Goal: Information Seeking & Learning: Find specific fact

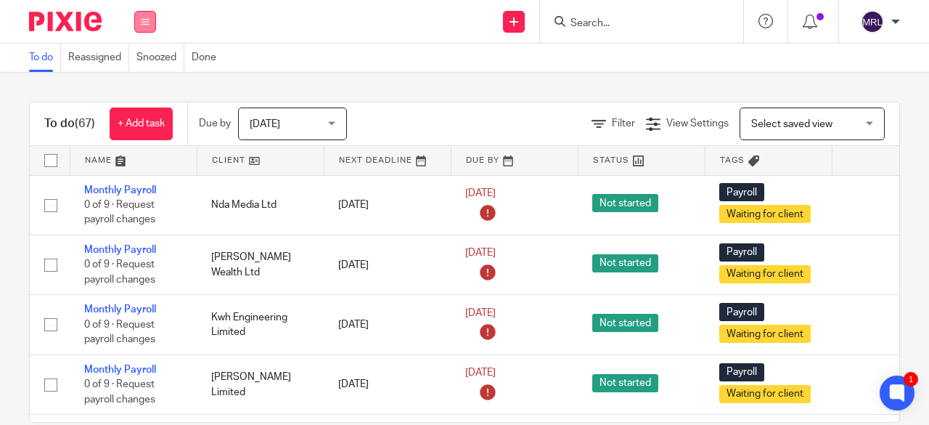
click at [136, 21] on button at bounding box center [145, 22] width 22 height 22
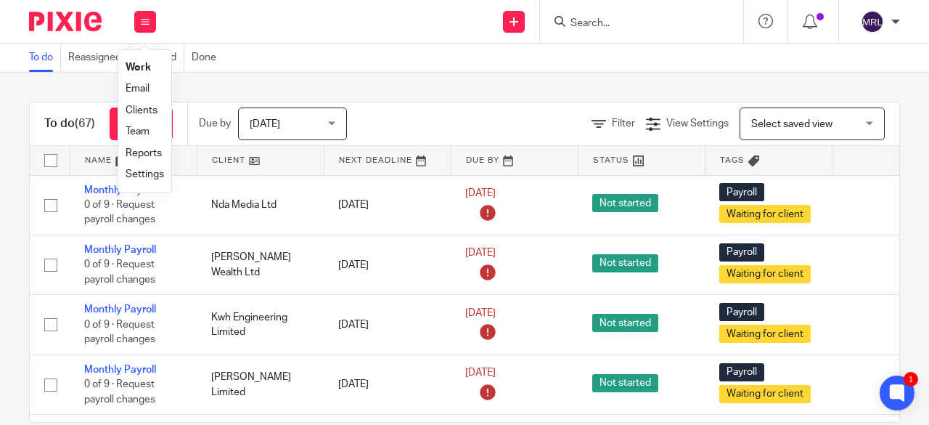
click at [362, 33] on div "Send new email Create task Add client Request signature Get Support Contact via…" at bounding box center [550, 21] width 759 height 43
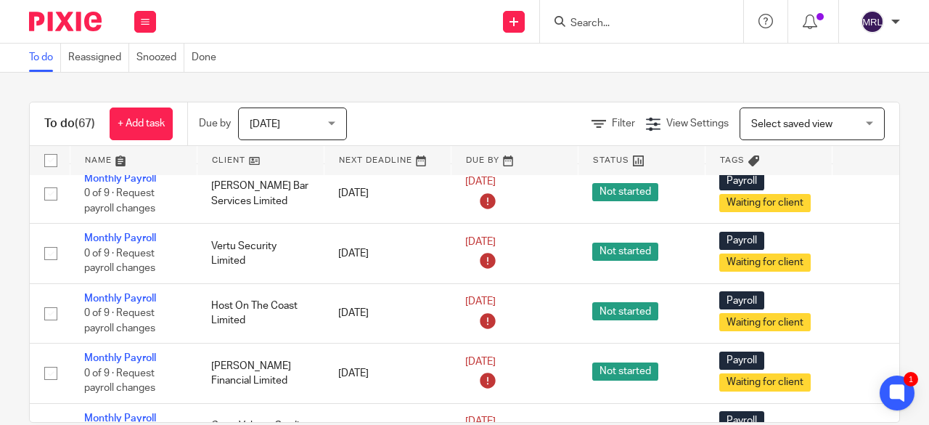
scroll to position [2977, 0]
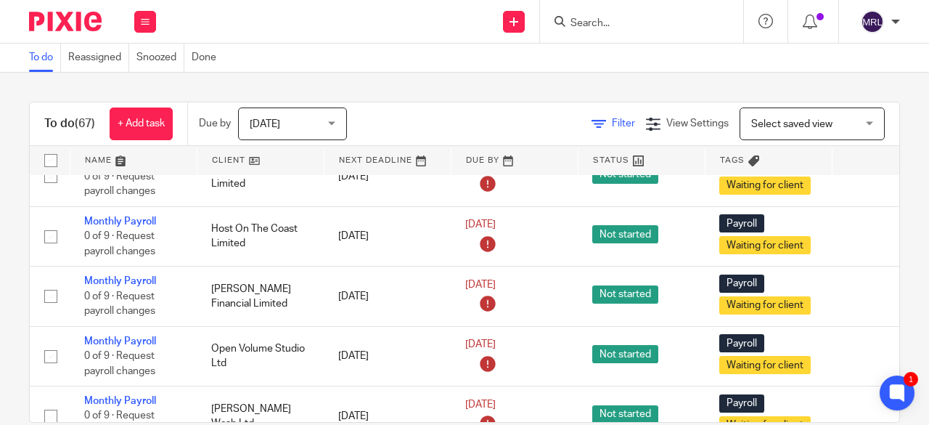
click at [612, 126] on span "Filter" at bounding box center [623, 123] width 23 height 10
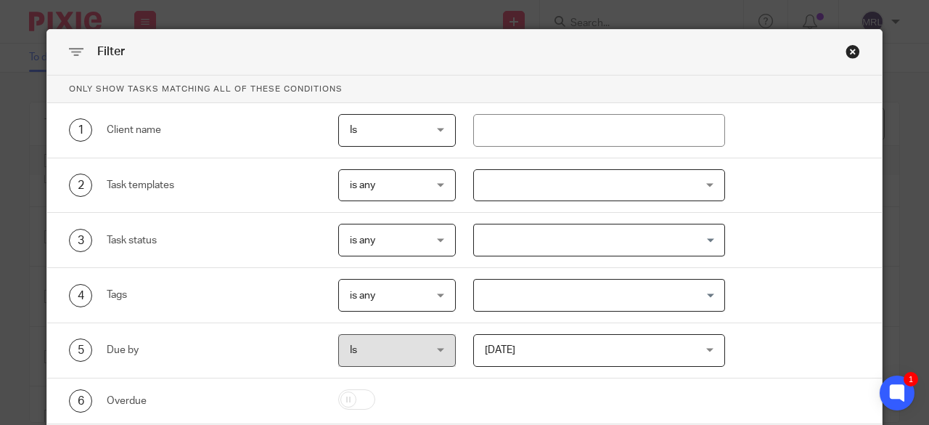
click at [847, 56] on div "Close this dialog window" at bounding box center [853, 51] width 15 height 15
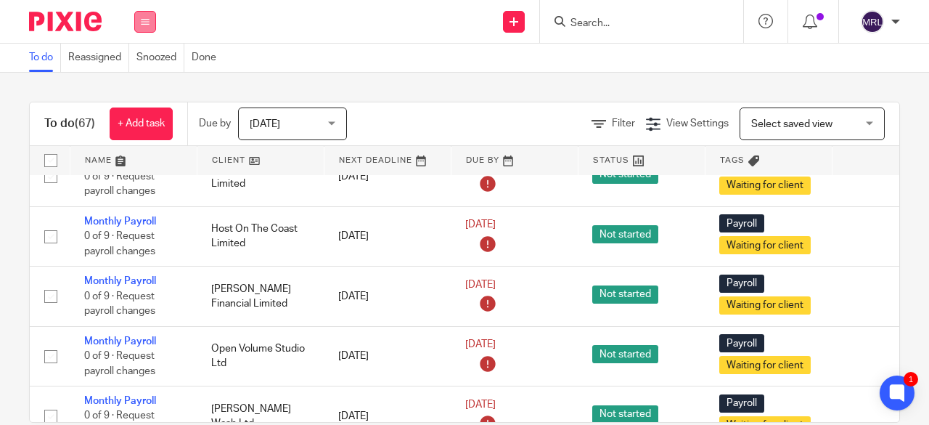
click at [144, 31] on button at bounding box center [145, 22] width 22 height 22
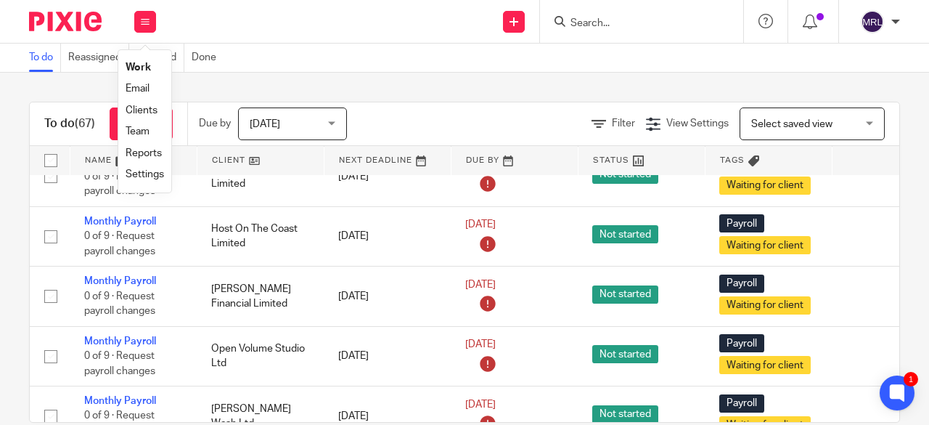
click at [147, 134] on link "Team" at bounding box center [138, 131] width 24 height 10
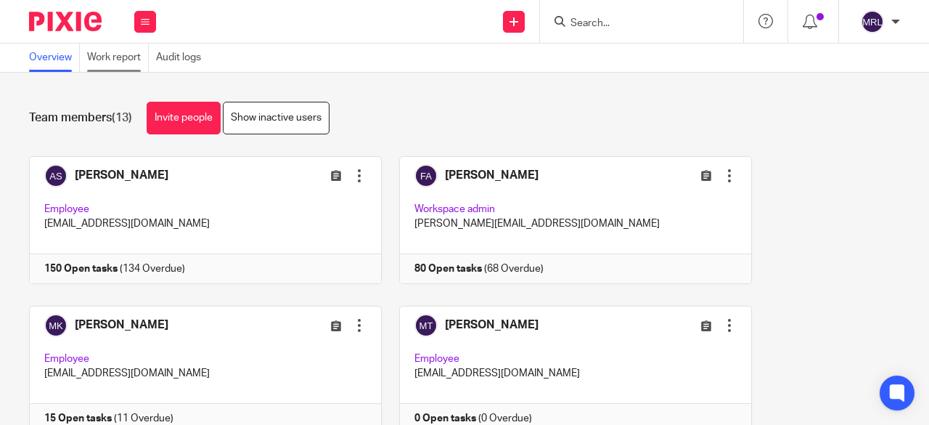
click at [118, 47] on link "Work report" at bounding box center [118, 58] width 62 height 28
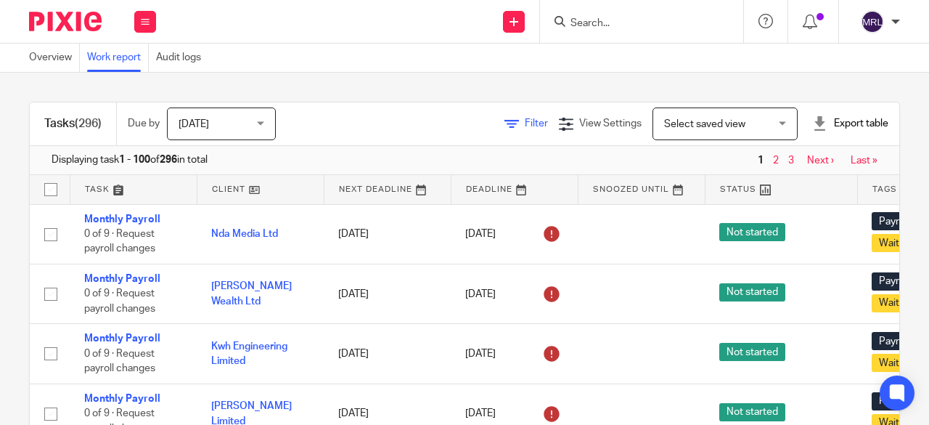
click at [525, 122] on span "Filter" at bounding box center [536, 123] width 23 height 10
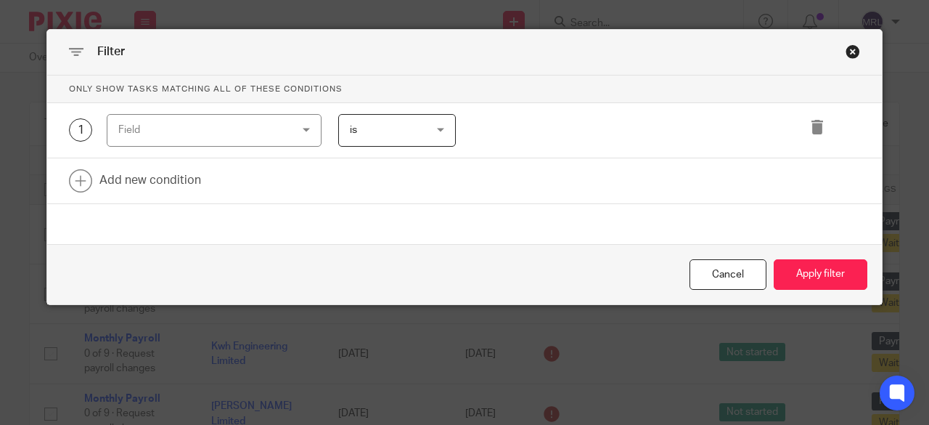
click at [231, 130] on div "Field" at bounding box center [199, 130] width 162 height 30
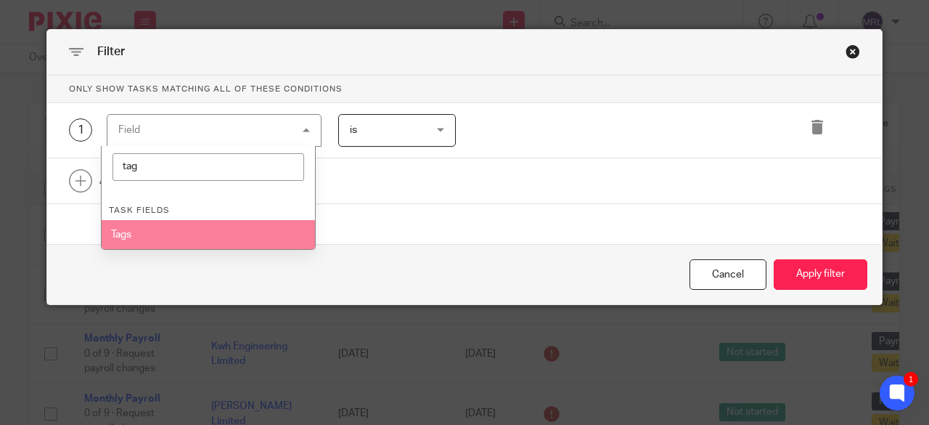
type input "tag"
click at [185, 240] on li "Tags" at bounding box center [208, 234] width 213 height 29
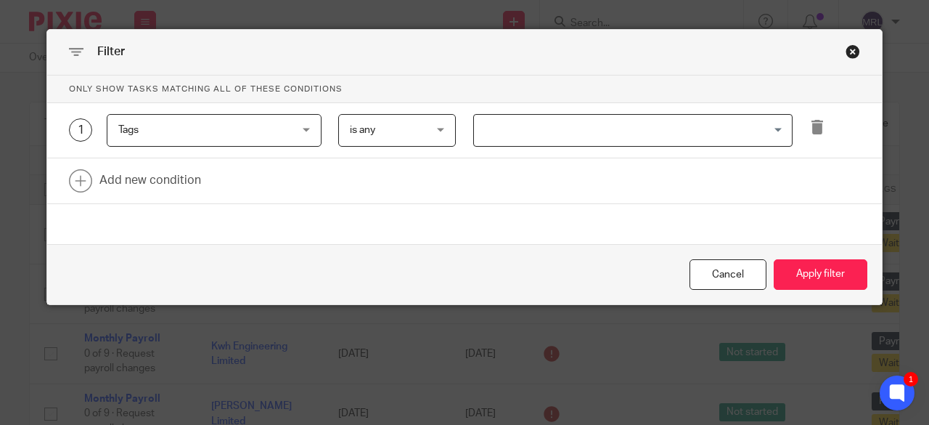
click at [449, 139] on div "is any is any" at bounding box center [397, 130] width 118 height 33
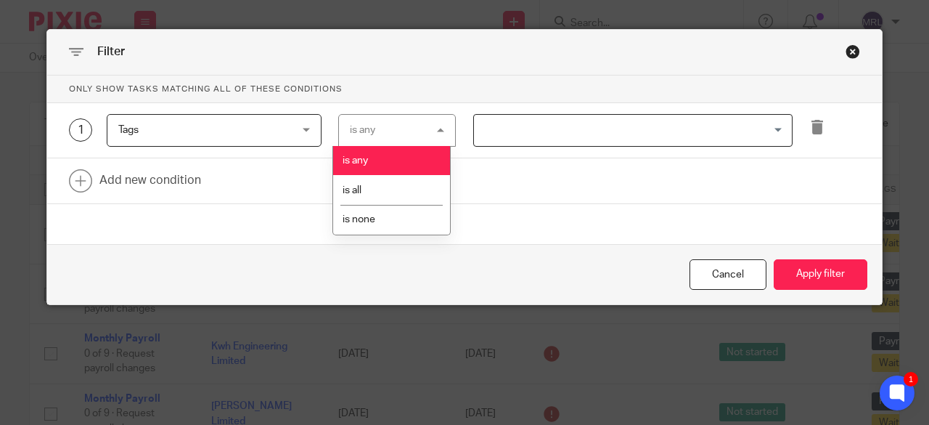
click at [526, 129] on input "Search for option" at bounding box center [630, 130] width 309 height 25
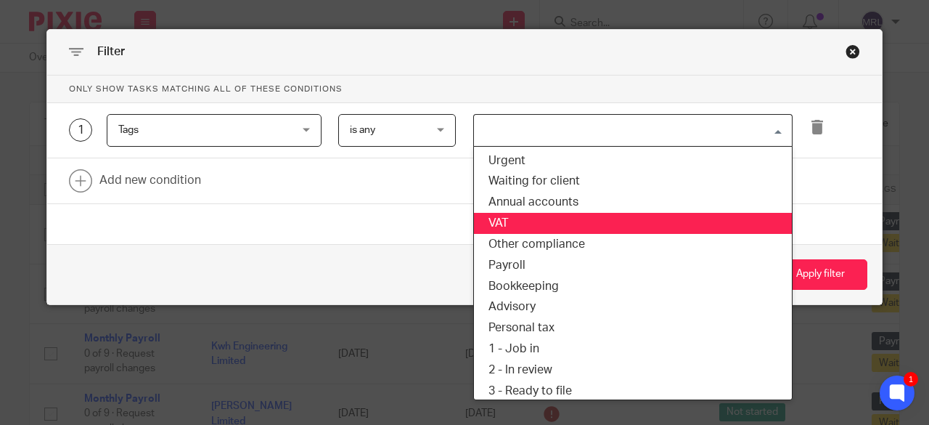
click at [511, 215] on li "VAT" at bounding box center [633, 223] width 318 height 21
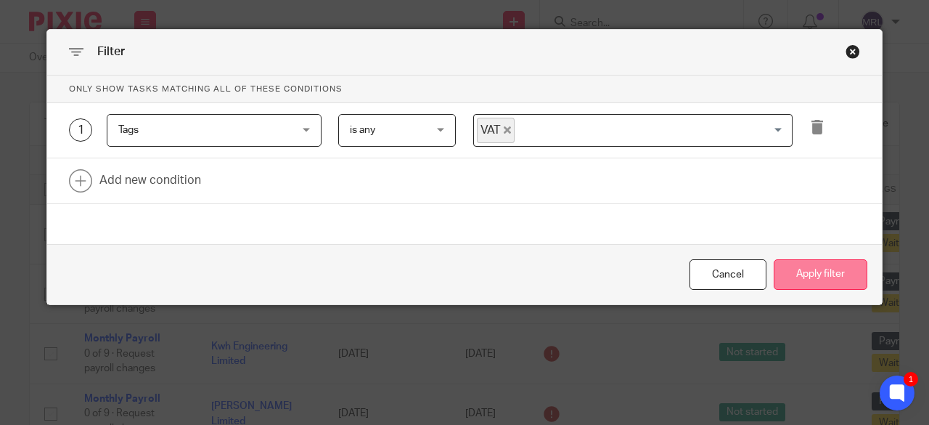
click at [807, 274] on button "Apply filter" at bounding box center [821, 274] width 94 height 31
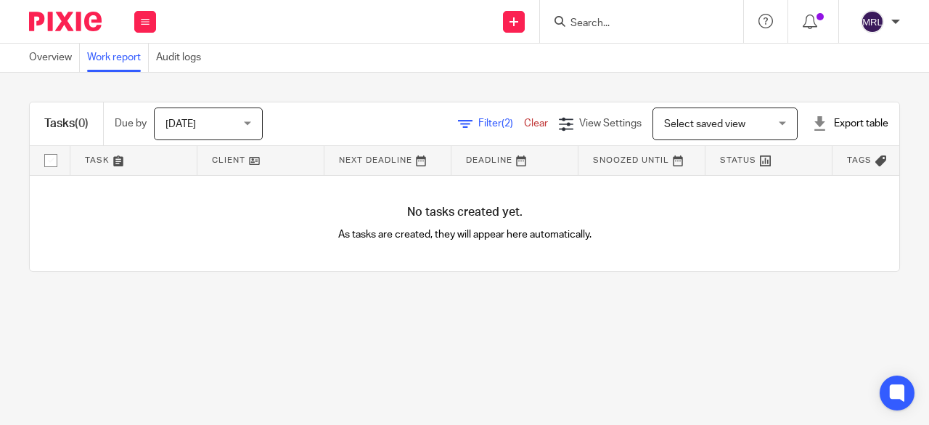
click at [241, 134] on span "[DATE]" at bounding box center [204, 123] width 77 height 30
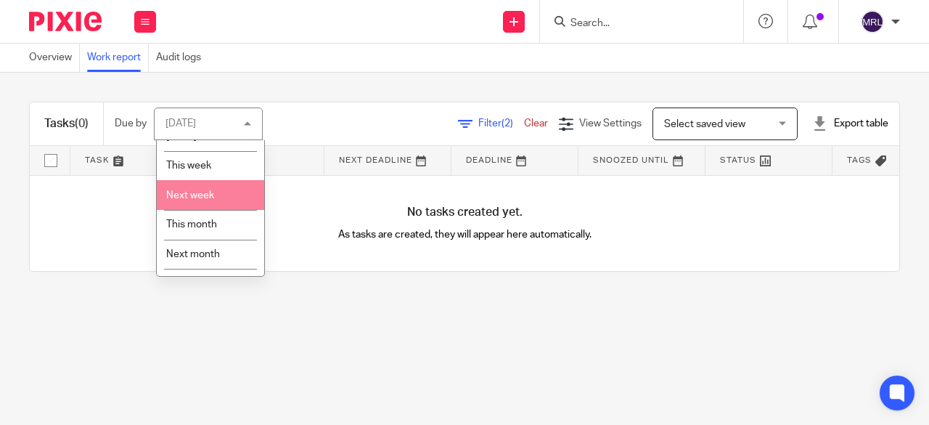
scroll to position [70, 0]
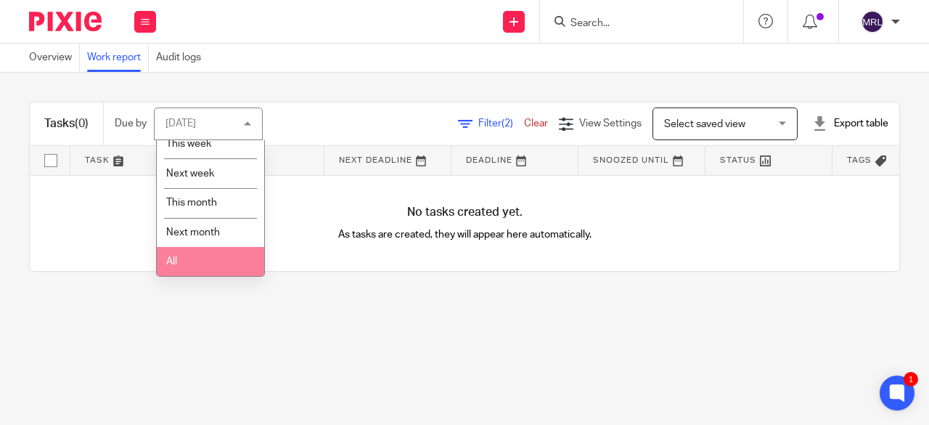
click at [197, 259] on li "All" at bounding box center [210, 262] width 107 height 30
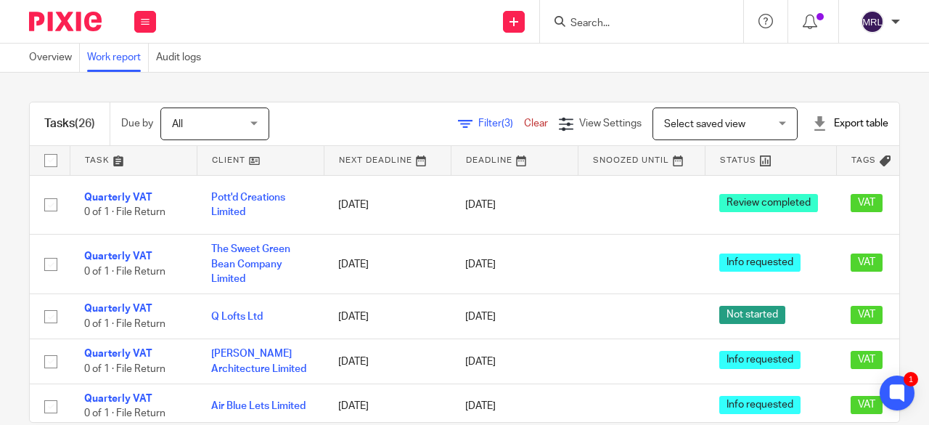
click at [458, 118] on icon at bounding box center [465, 124] width 15 height 15
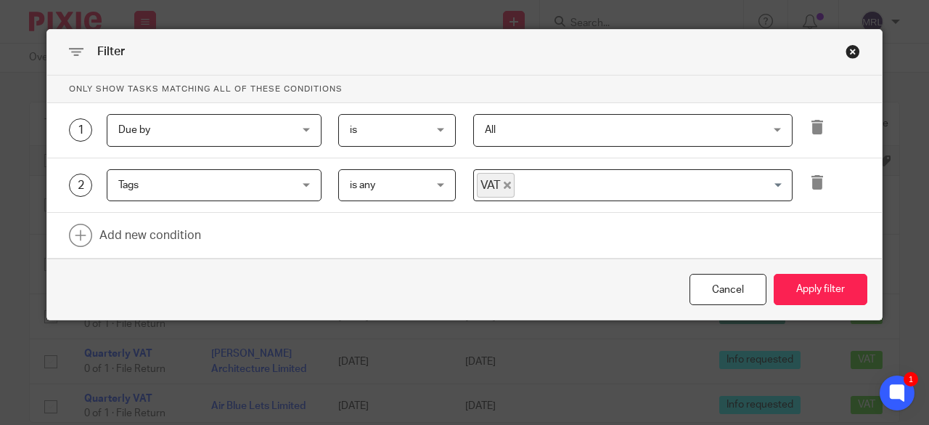
click at [504, 182] on icon "Deselect VAT" at bounding box center [507, 185] width 7 height 7
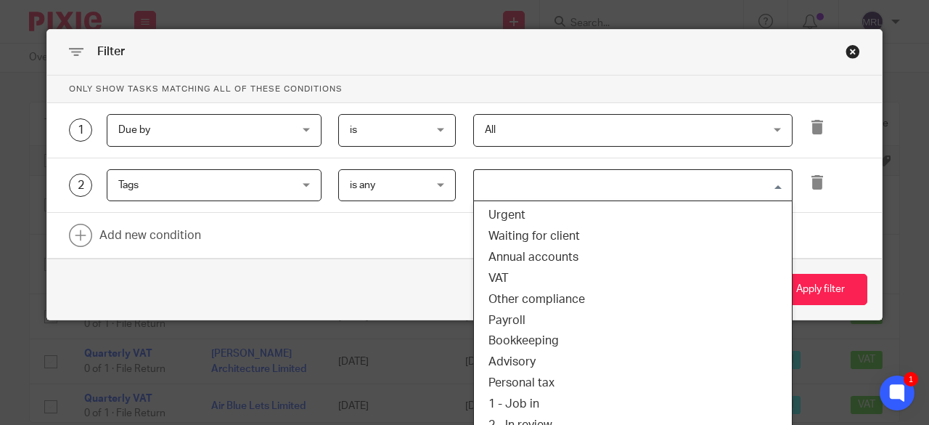
click at [502, 182] on input "Search for option" at bounding box center [630, 185] width 309 height 25
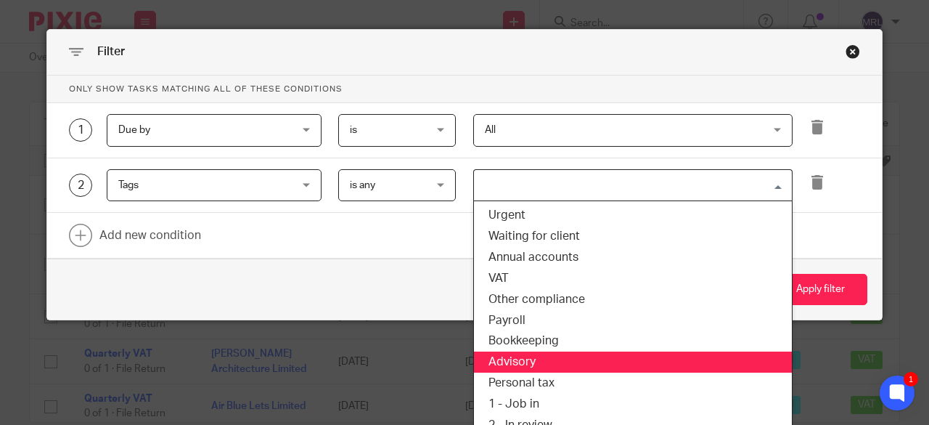
click at [571, 354] on li "Advisory" at bounding box center [633, 361] width 318 height 21
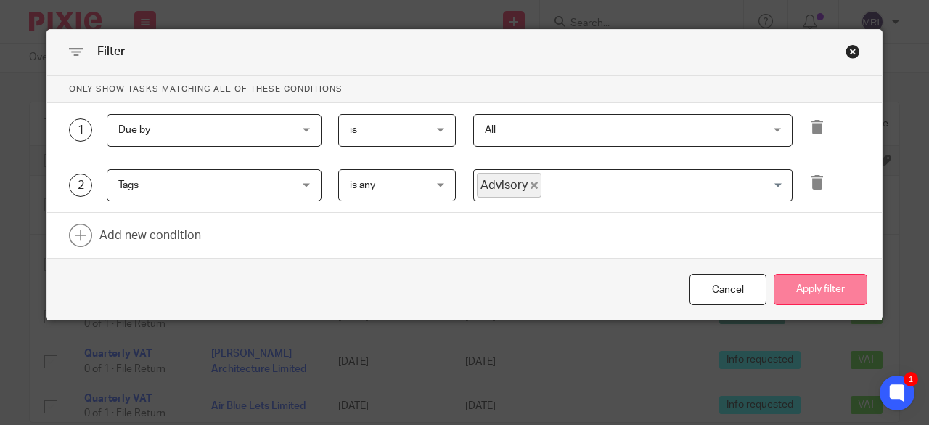
click at [823, 290] on button "Apply filter" at bounding box center [821, 289] width 94 height 31
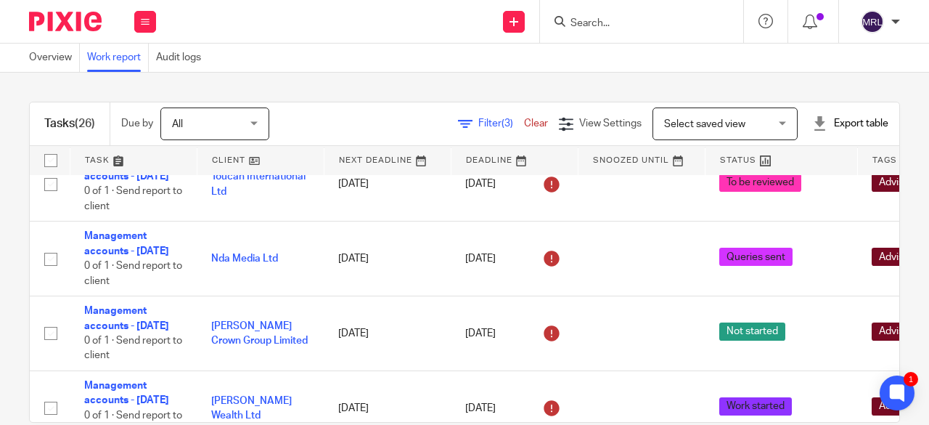
scroll to position [2082, 0]
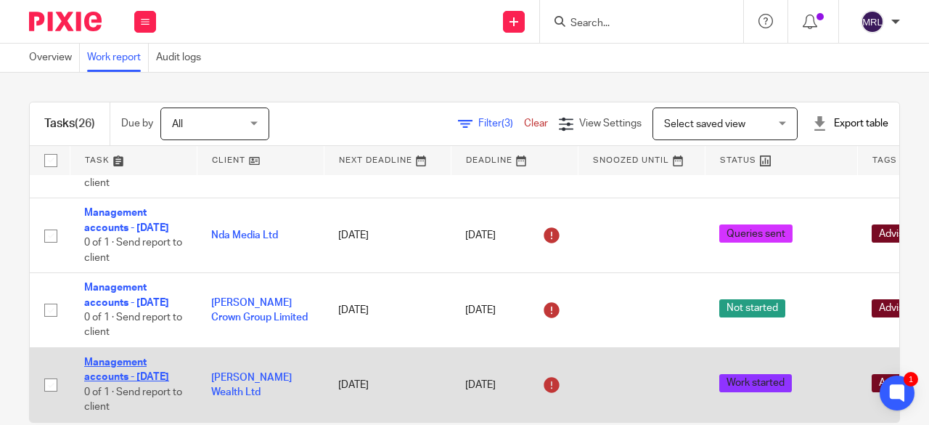
click at [145, 357] on link "Management accounts - [DATE]" at bounding box center [126, 369] width 85 height 25
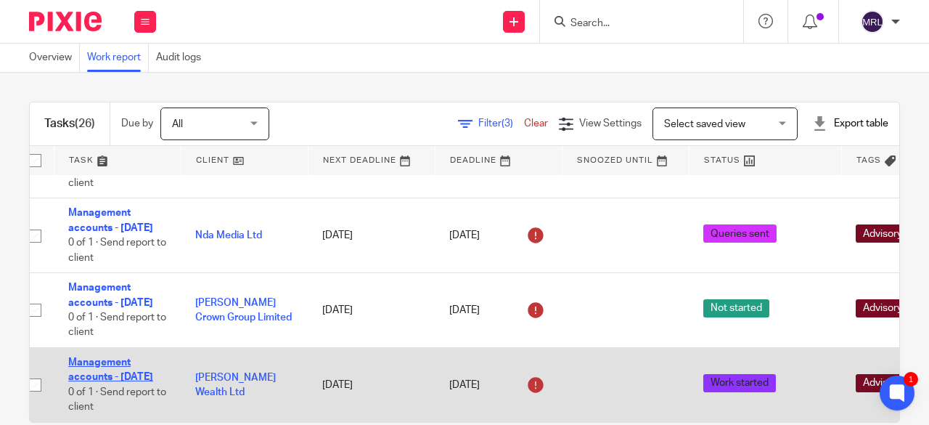
scroll to position [2082, 17]
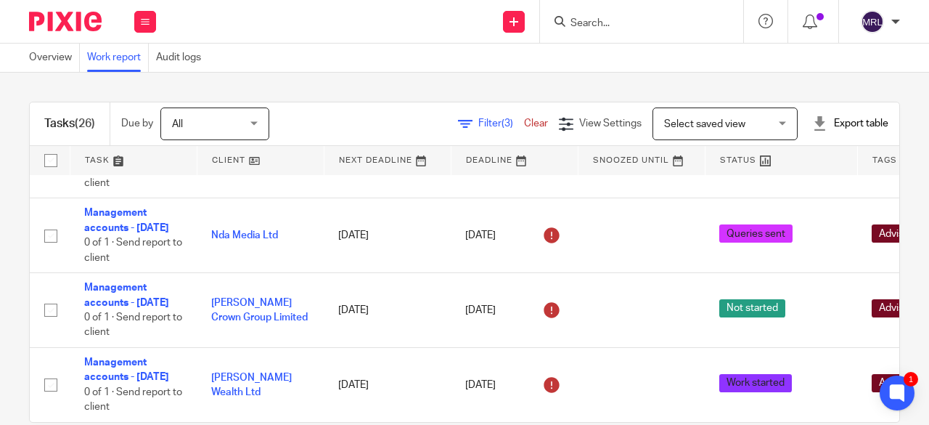
scroll to position [2082, 0]
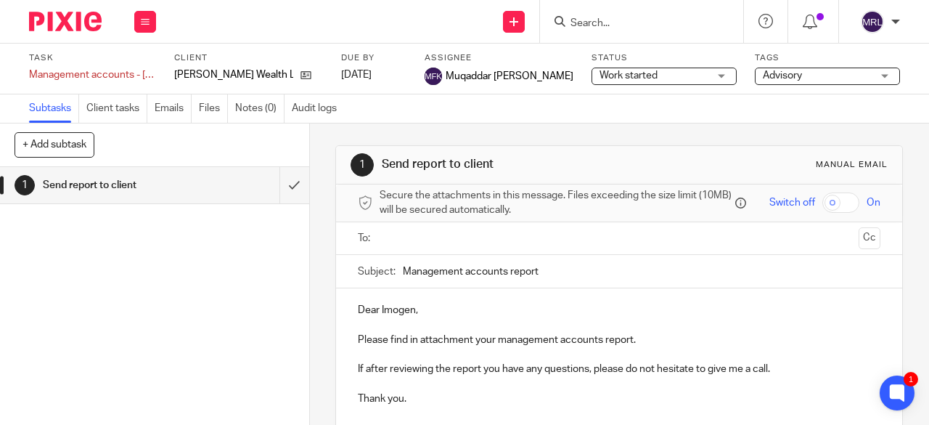
click at [600, 73] on span "Work started" at bounding box center [629, 75] width 58 height 10
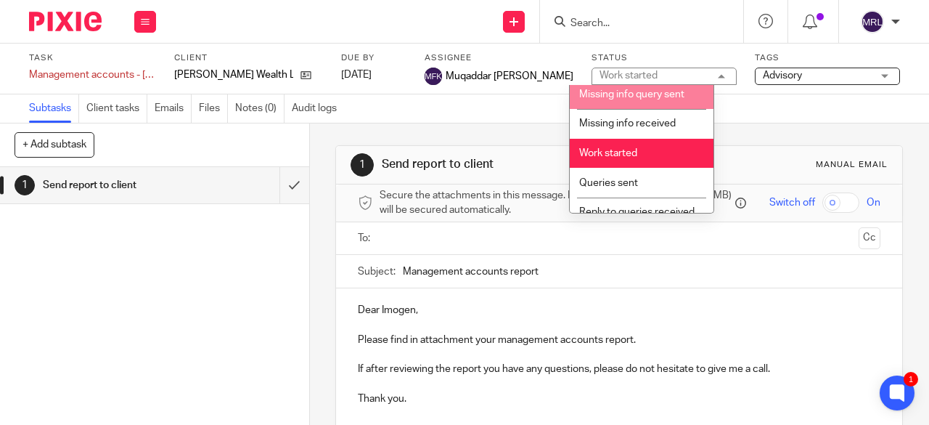
scroll to position [145, 0]
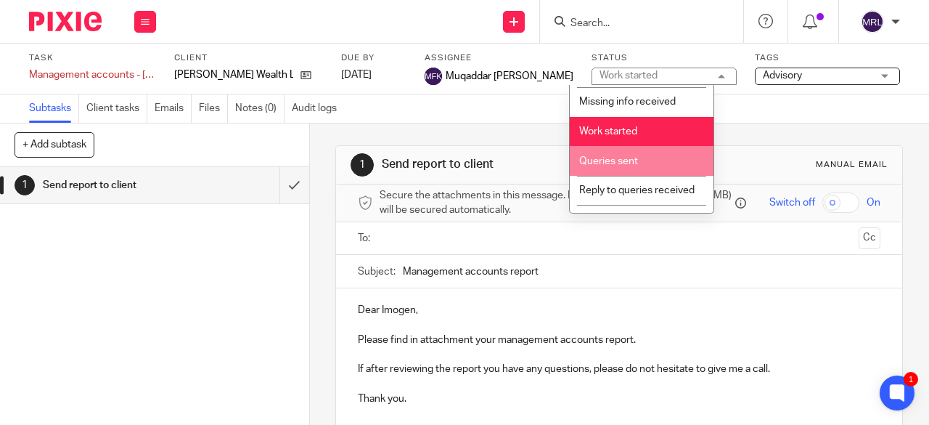
click at [619, 161] on span "Queries sent" at bounding box center [608, 161] width 59 height 10
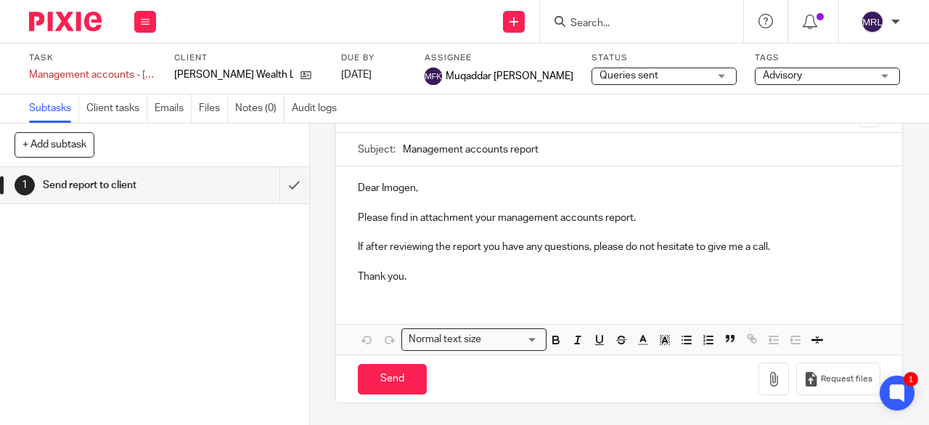
scroll to position [0, 0]
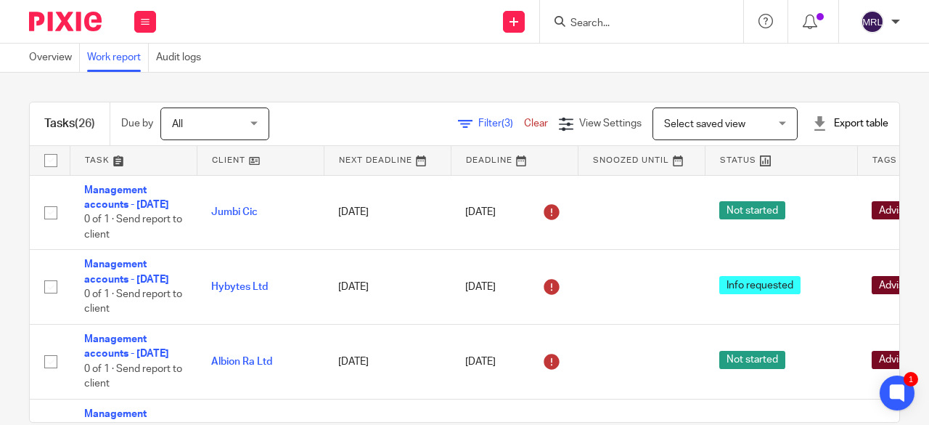
click at [472, 130] on div "Filter (3) Clear" at bounding box center [508, 123] width 101 height 15
click at [478, 126] on span "Filter (3)" at bounding box center [501, 123] width 46 height 10
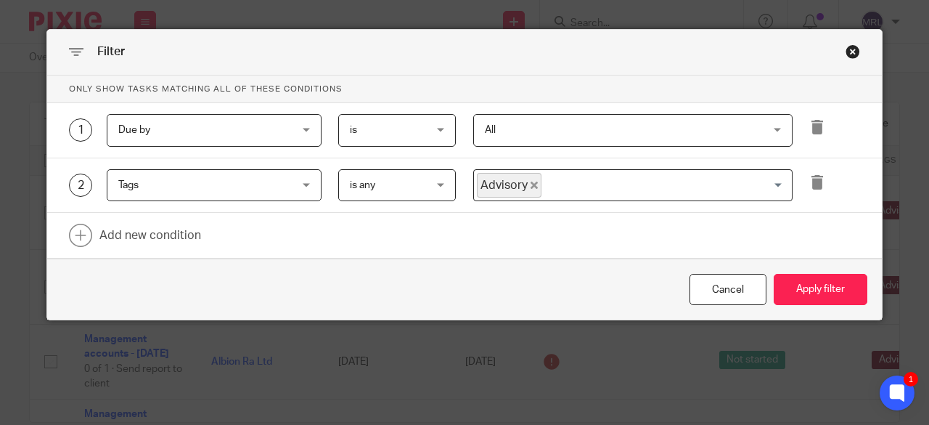
click at [531, 184] on icon "Deselect Advisory" at bounding box center [534, 185] width 7 height 7
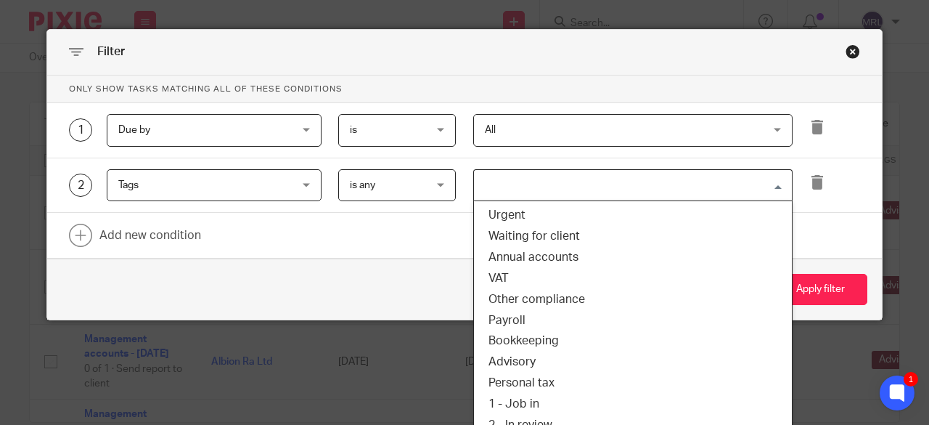
click at [529, 187] on input "Search for option" at bounding box center [630, 185] width 309 height 25
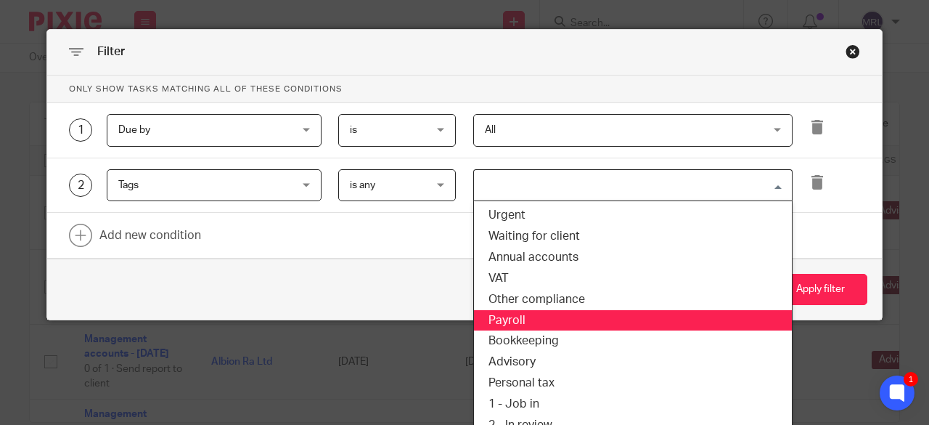
click at [539, 315] on li "Payroll" at bounding box center [633, 320] width 318 height 21
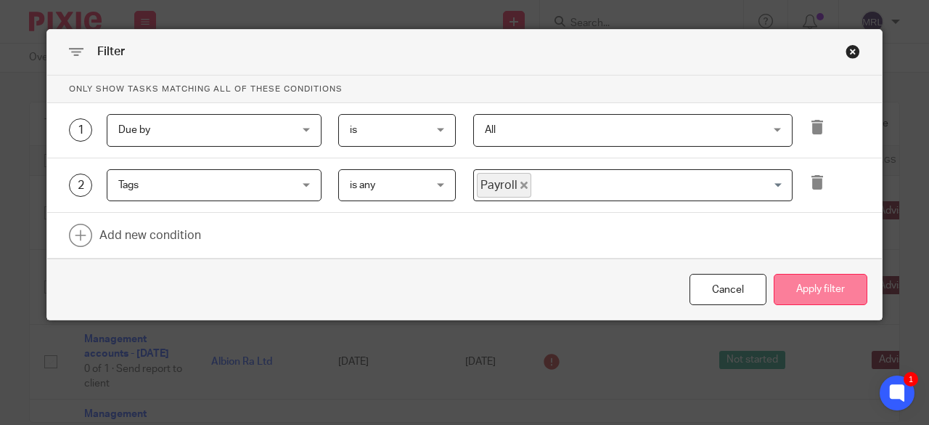
click at [791, 292] on button "Apply filter" at bounding box center [821, 289] width 94 height 31
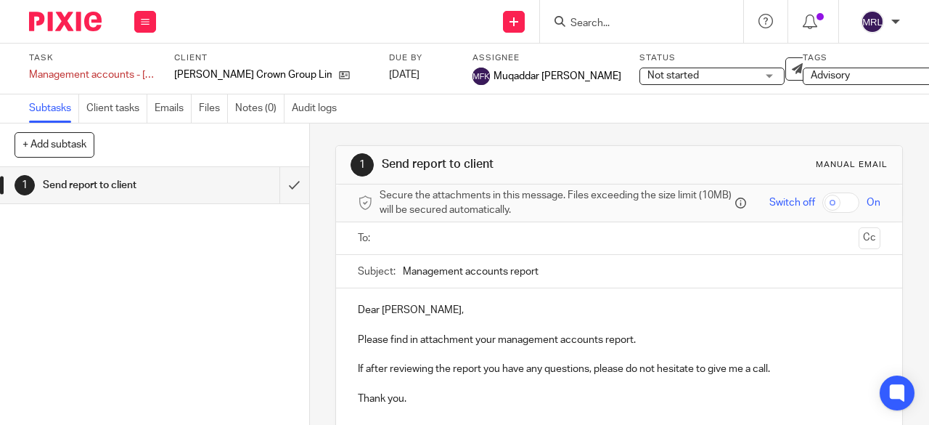
click at [648, 71] on span "Not started" at bounding box center [674, 75] width 52 height 10
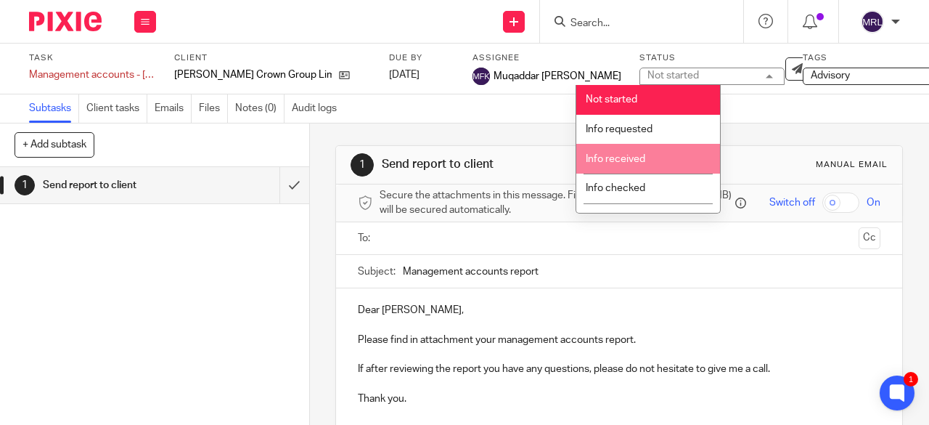
scroll to position [300, 0]
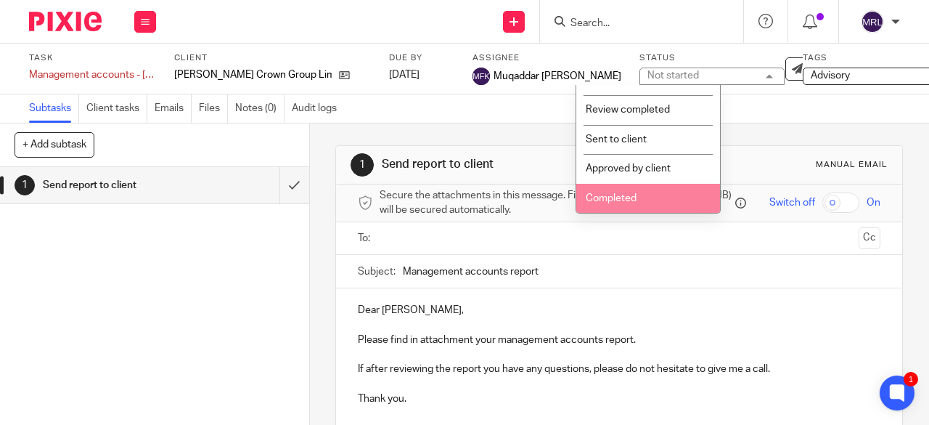
click at [621, 193] on span "Completed" at bounding box center [611, 198] width 51 height 10
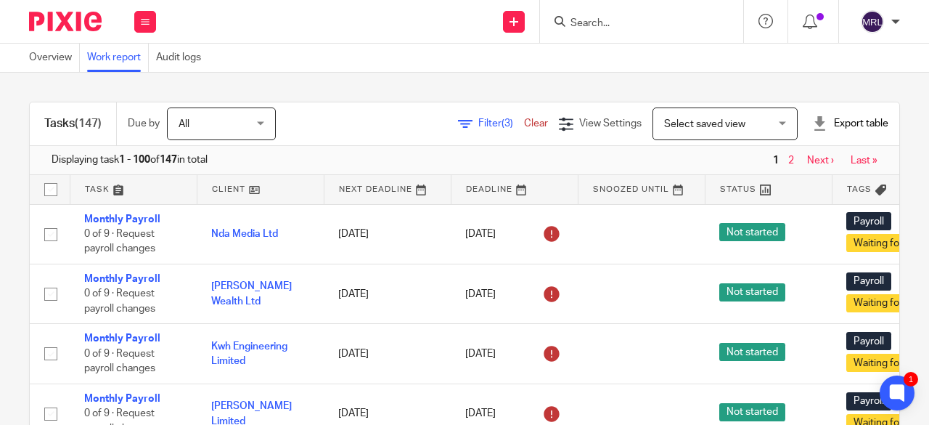
click at [478, 127] on span "Filter (3)" at bounding box center [501, 123] width 46 height 10
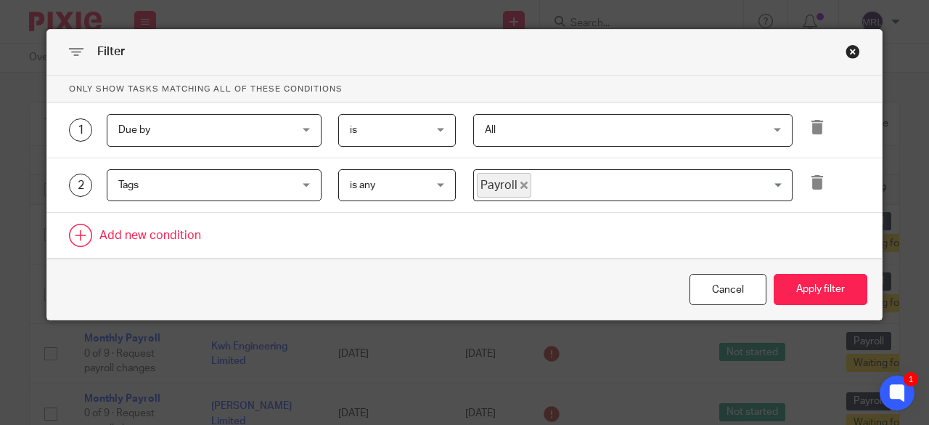
click at [148, 236] on link at bounding box center [464, 235] width 835 height 45
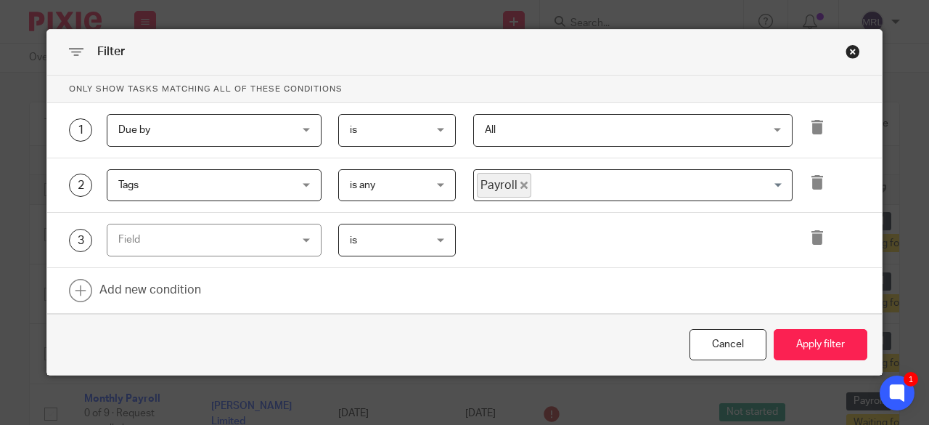
click at [224, 240] on div "Field" at bounding box center [199, 239] width 162 height 30
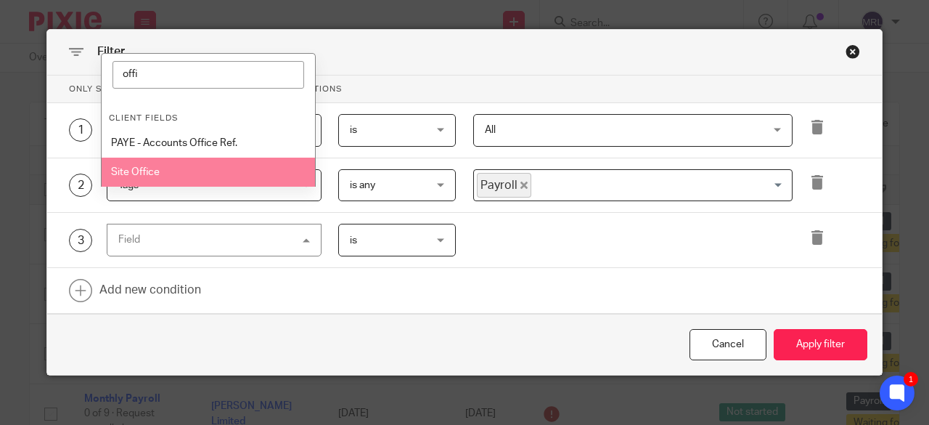
type input "offi"
click at [165, 173] on li "Site Office" at bounding box center [208, 172] width 213 height 29
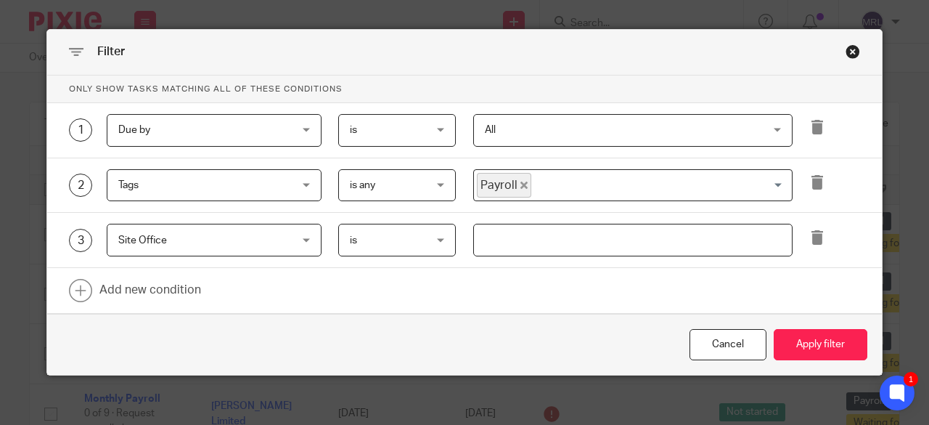
click at [556, 242] on input "text" at bounding box center [633, 240] width 320 height 33
click at [550, 240] on input "text" at bounding box center [633, 240] width 320 height 33
drag, startPoint x: 624, startPoint y: 239, endPoint x: 353, endPoint y: 263, distance: 271.9
click at [353, 263] on div "3 Site Office Site Office Task fields Due by date Status Created on Default ass…" at bounding box center [464, 240] width 835 height 55
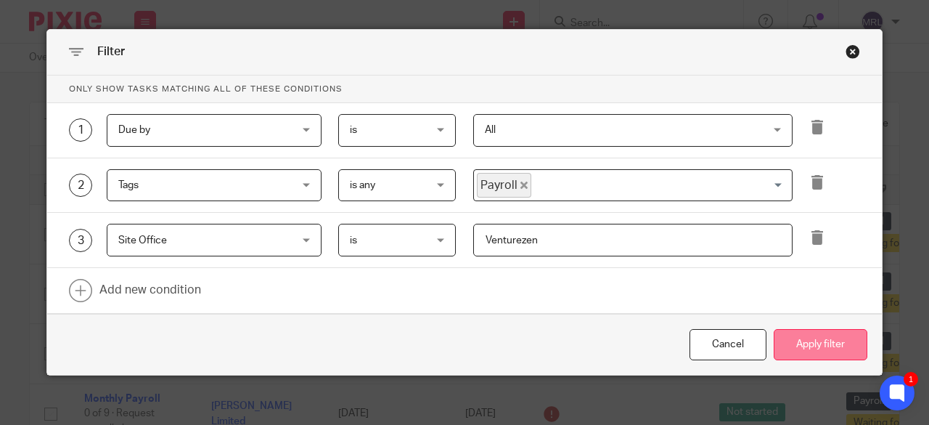
type input "Venturezen"
click at [824, 346] on button "Apply filter" at bounding box center [821, 344] width 94 height 31
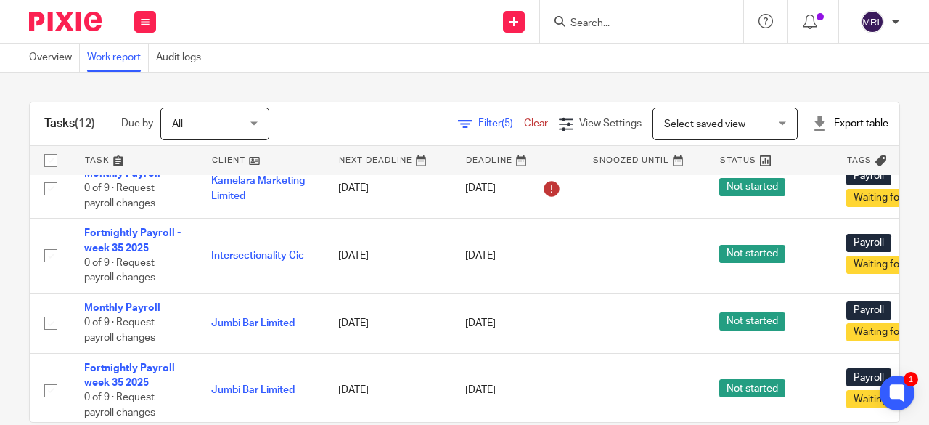
scroll to position [509, 0]
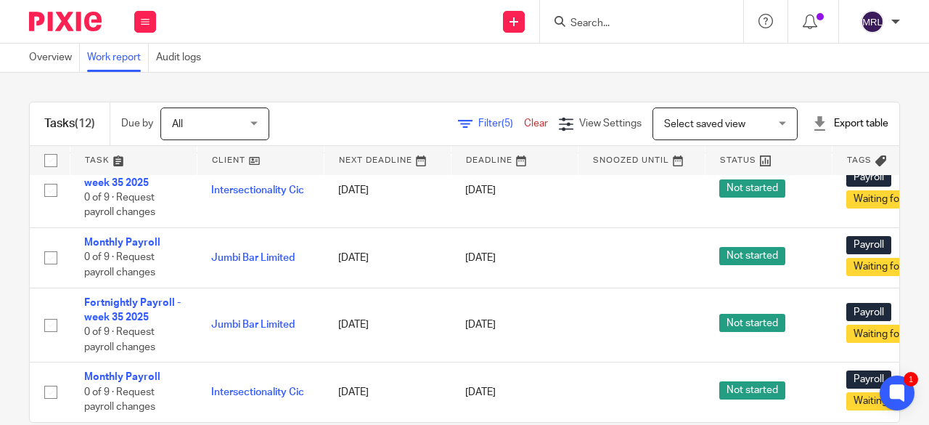
click at [478, 127] on span "Filter (5)" at bounding box center [501, 123] width 46 height 10
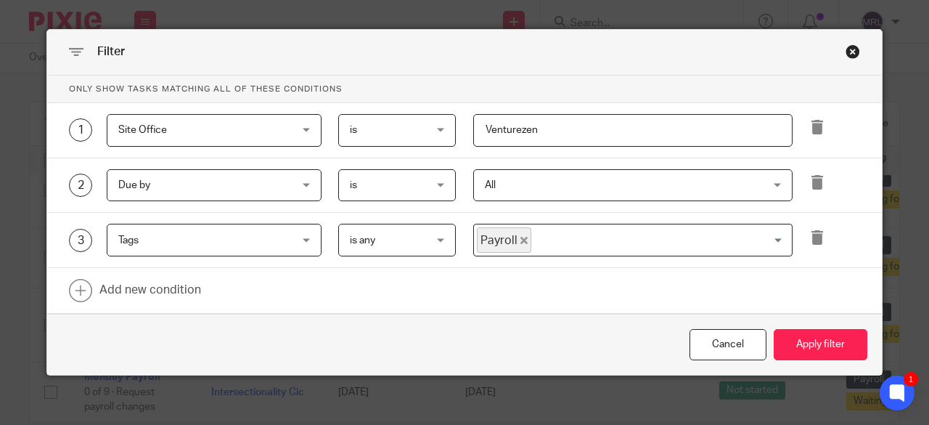
drag, startPoint x: 690, startPoint y: 132, endPoint x: 389, endPoint y: 155, distance: 301.4
click at [389, 155] on div "1 Site Office Site Office Task fields Due by date Status Created on Default ass…" at bounding box center [464, 130] width 835 height 55
type input "[PERSON_NAME]"
click at [774, 329] on button "Apply filter" at bounding box center [821, 344] width 94 height 31
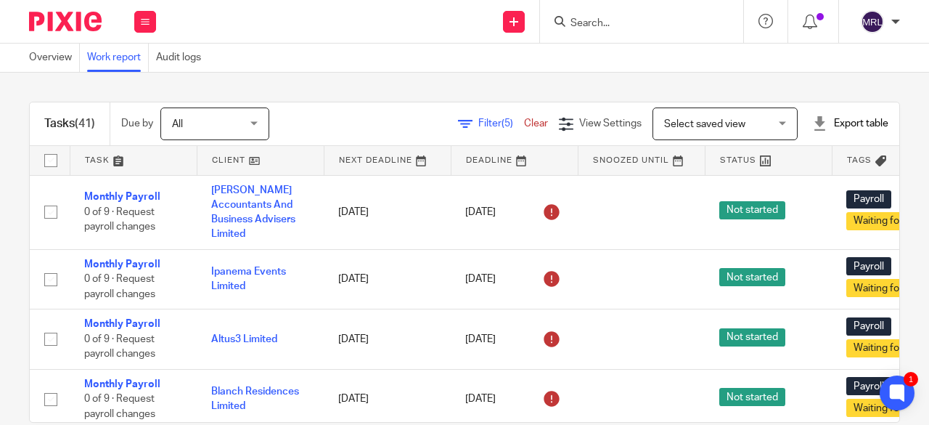
click at [478, 126] on span "Filter (5)" at bounding box center [501, 123] width 46 height 10
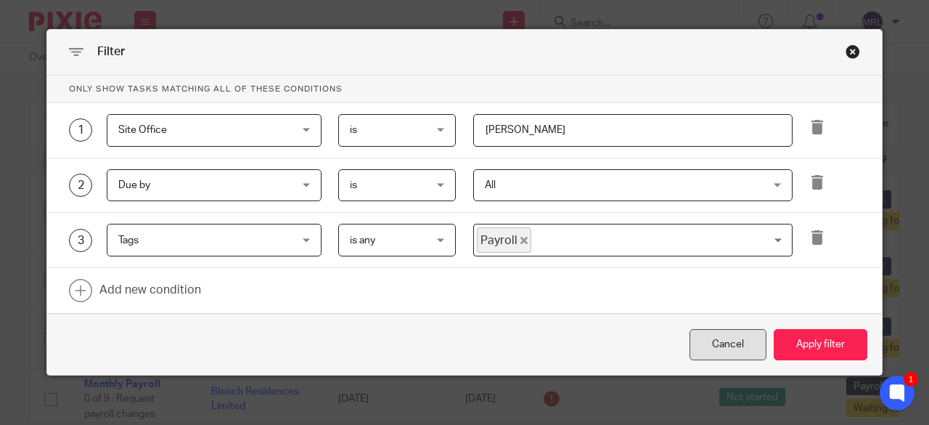
click at [736, 356] on div "Cancel" at bounding box center [728, 344] width 77 height 31
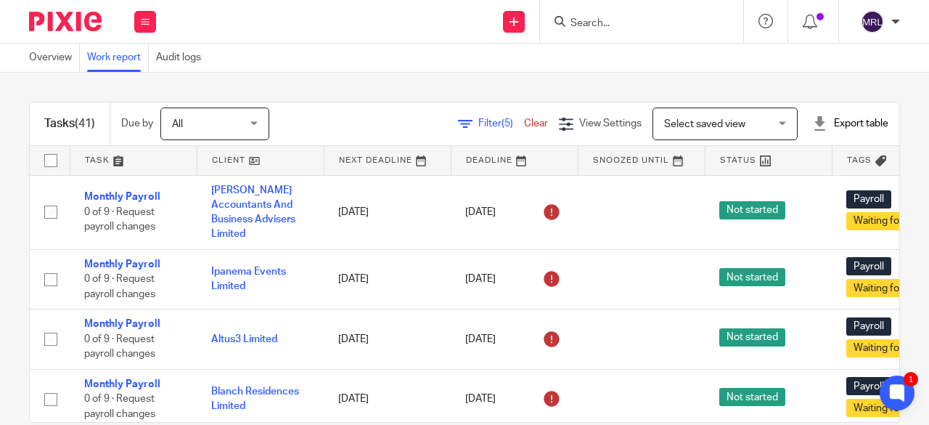
click at [626, 28] on input "Search" at bounding box center [634, 23] width 131 height 13
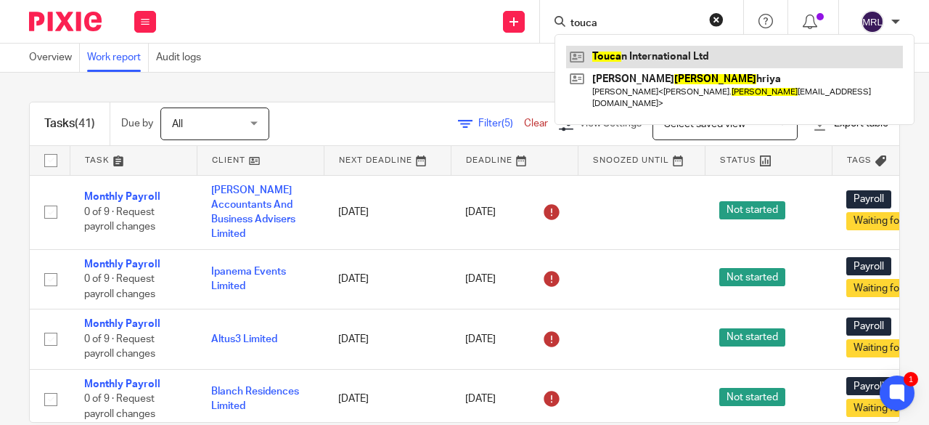
type input "touca"
click at [614, 59] on link at bounding box center [734, 57] width 337 height 22
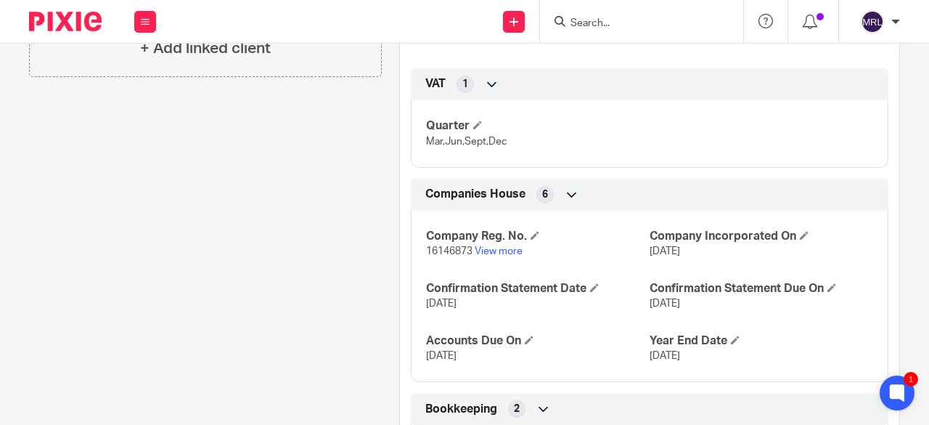
scroll to position [508, 0]
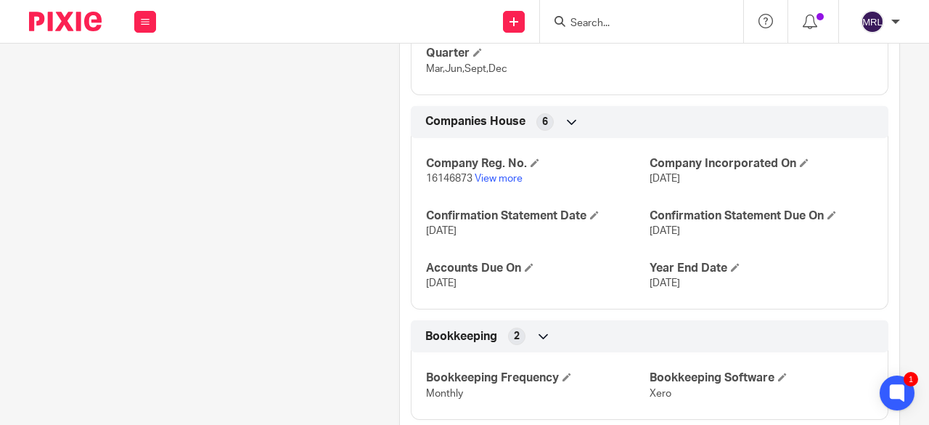
drag, startPoint x: 646, startPoint y: 217, endPoint x: 694, endPoint y: 224, distance: 48.5
click at [694, 224] on div "Company Reg. No. 16146873 View more Company Incorporated On [DATE] Confirmation…" at bounding box center [650, 218] width 478 height 182
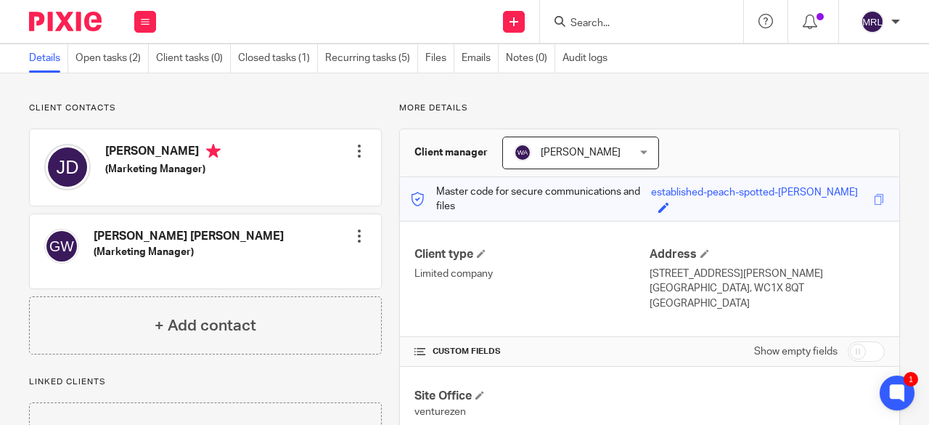
scroll to position [0, 0]
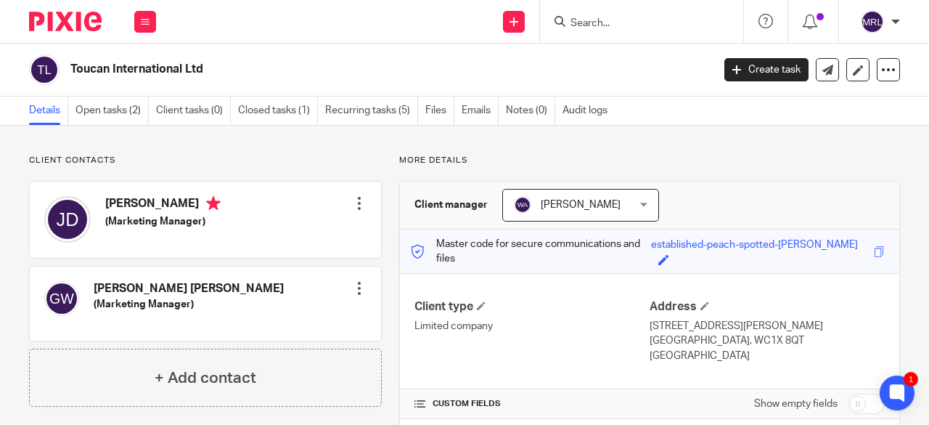
click at [125, 20] on div "Work Email Clients Team Reports Settings" at bounding box center [145, 21] width 51 height 43
click at [133, 20] on div "Work Email Clients Team Reports Settings" at bounding box center [145, 21] width 51 height 43
click at [139, 21] on button at bounding box center [145, 22] width 22 height 22
click at [158, 107] on link "Clients" at bounding box center [142, 110] width 33 height 10
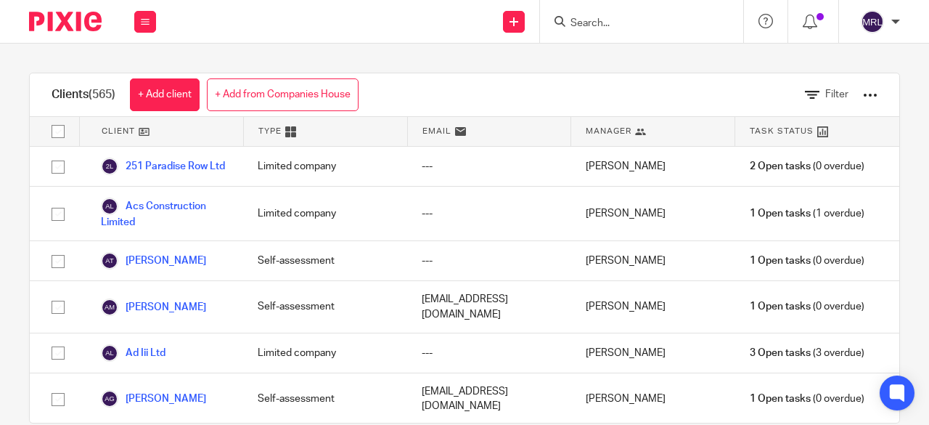
click at [863, 93] on div at bounding box center [870, 95] width 15 height 15
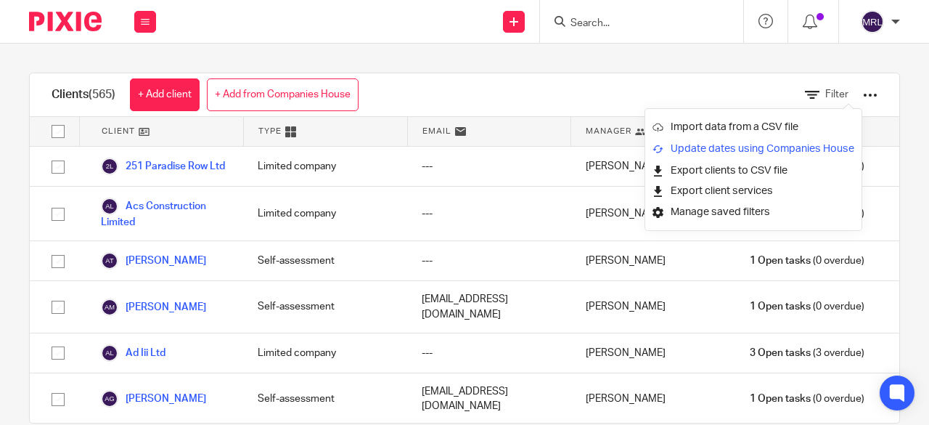
click at [743, 147] on link "Update dates using Companies House" at bounding box center [754, 149] width 202 height 22
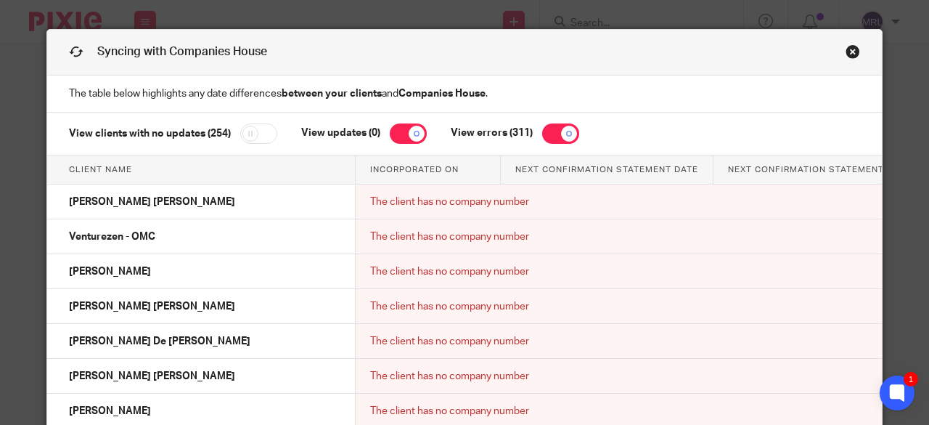
click at [846, 52] on link "Close this dialog window" at bounding box center [853, 54] width 15 height 20
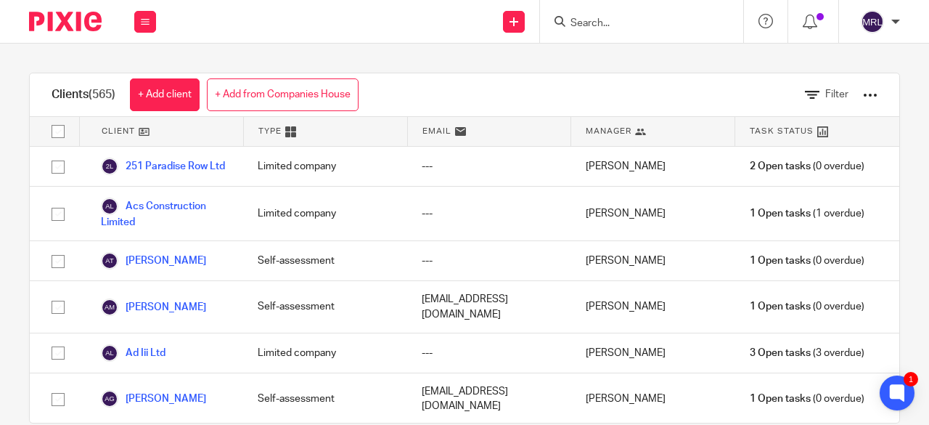
click at [876, 27] on img at bounding box center [872, 21] width 23 height 23
click at [462, 58] on div "Clients (565) + Add client + Add from Companies House Filter Client Type Email …" at bounding box center [464, 234] width 929 height 381
